Goal: Task Accomplishment & Management: Manage account settings

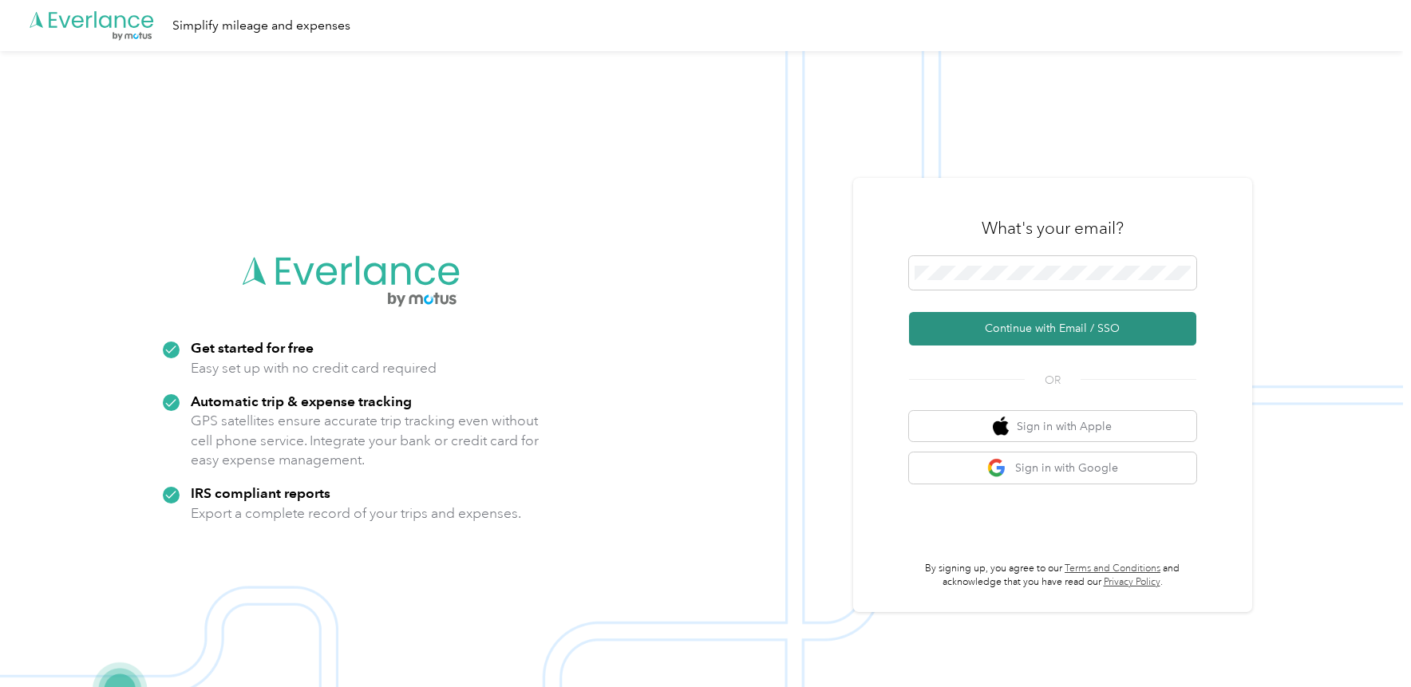
click at [1022, 332] on button "Continue with Email / SSO" at bounding box center [1052, 329] width 287 height 34
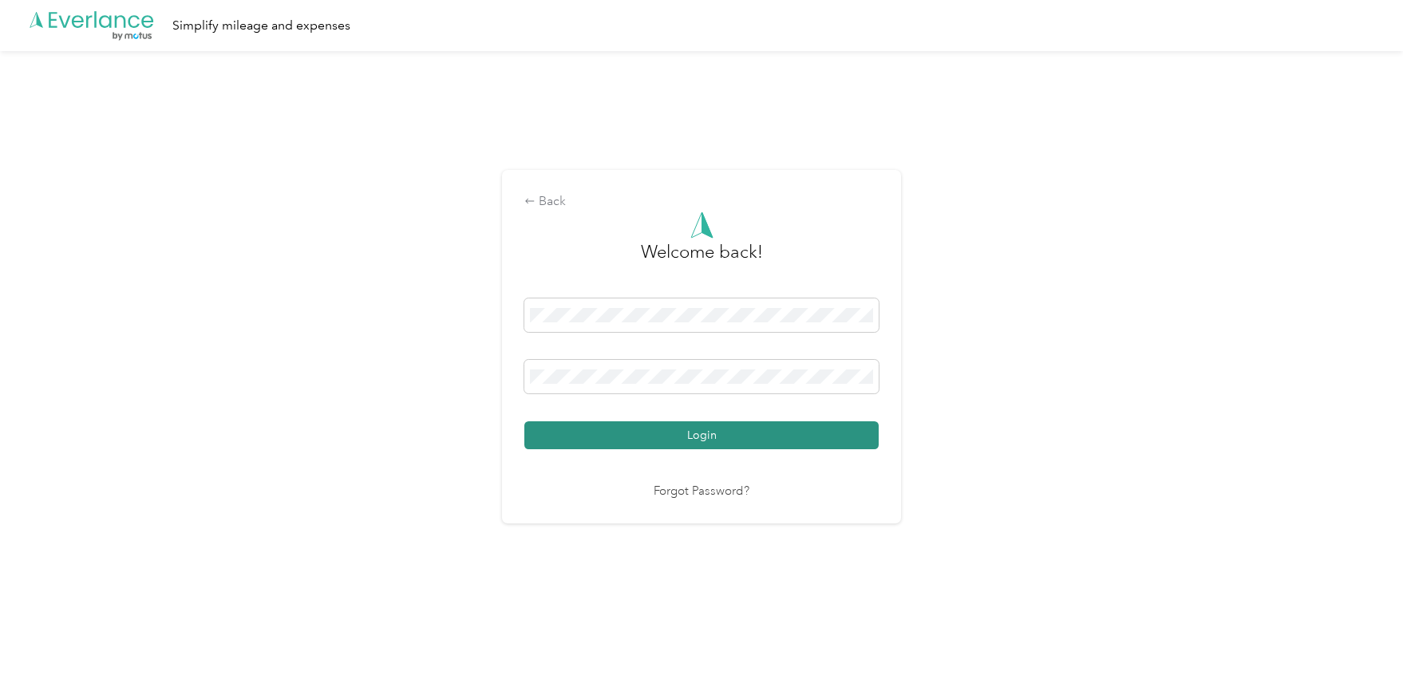
click at [718, 424] on button "Login" at bounding box center [701, 436] width 354 height 28
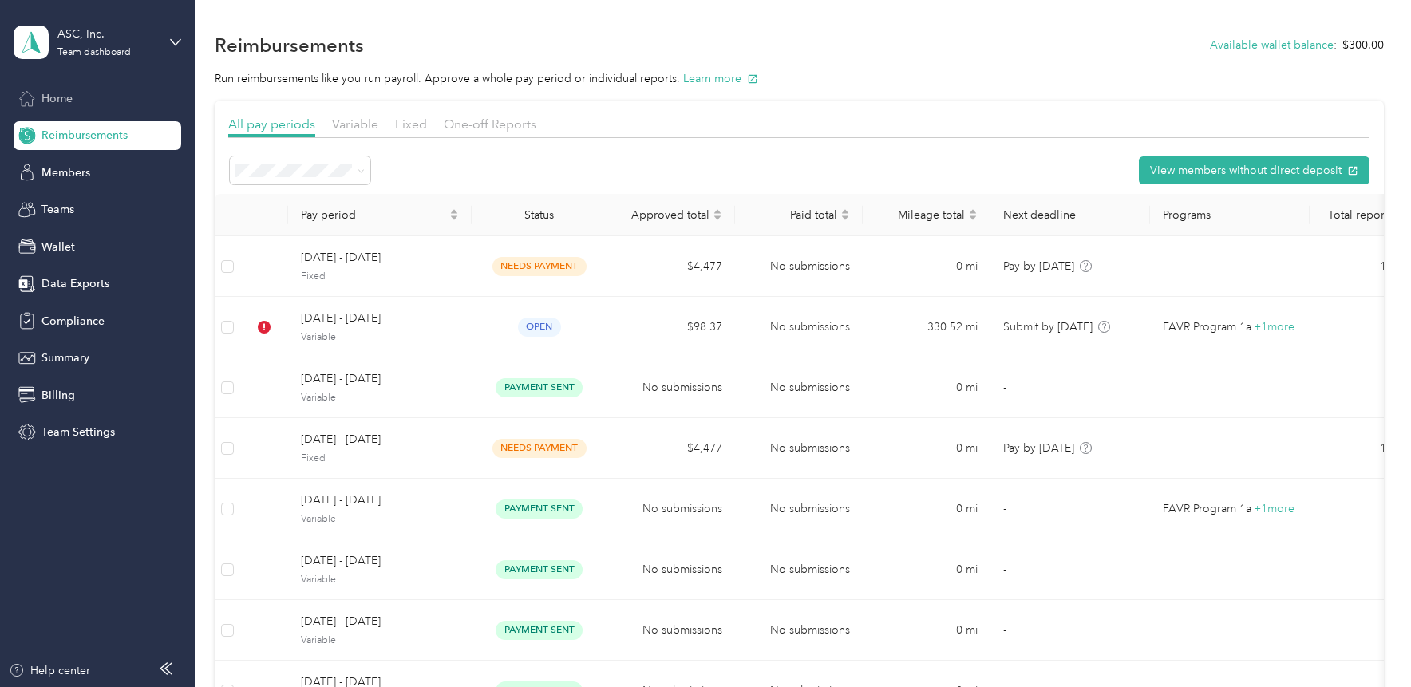
click at [78, 97] on div "Home" at bounding box center [98, 98] width 168 height 29
